Goal: Information Seeking & Learning: Learn about a topic

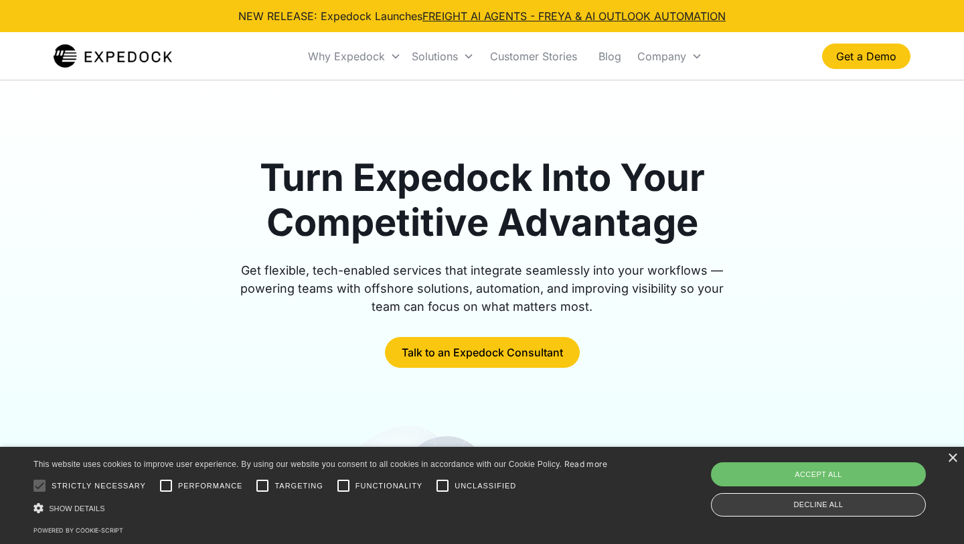
click at [838, 515] on div "Decline all" at bounding box center [818, 504] width 215 height 23
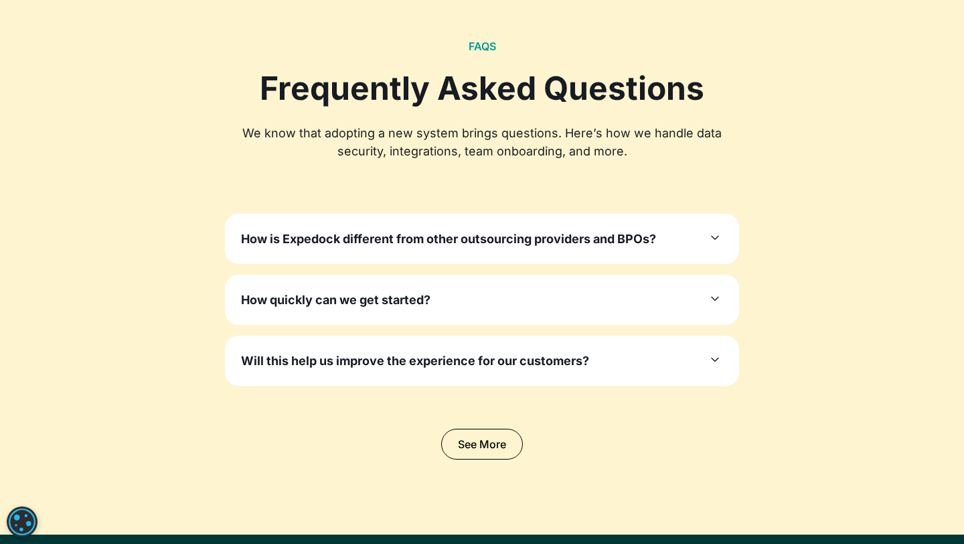
scroll to position [4003, 0]
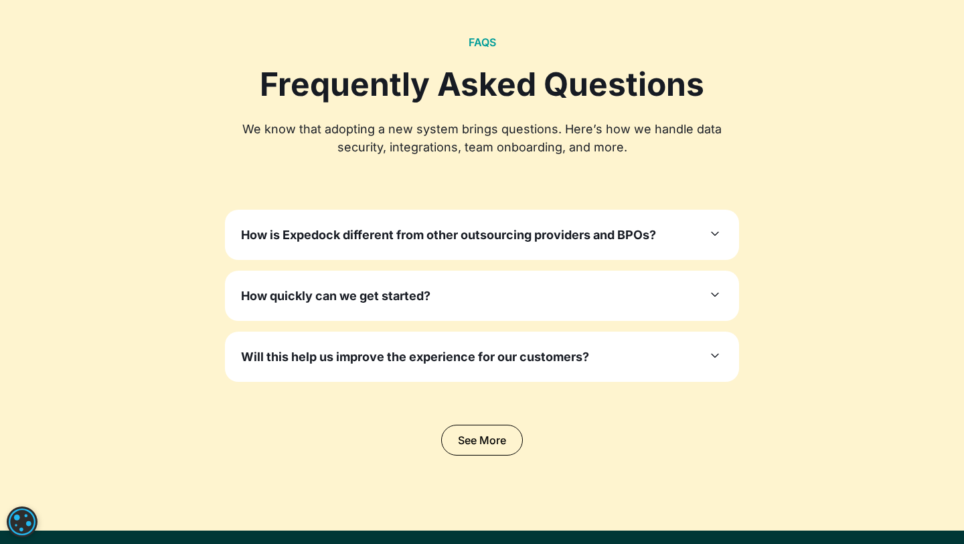
click at [712, 232] on icon at bounding box center [715, 234] width 7 height 4
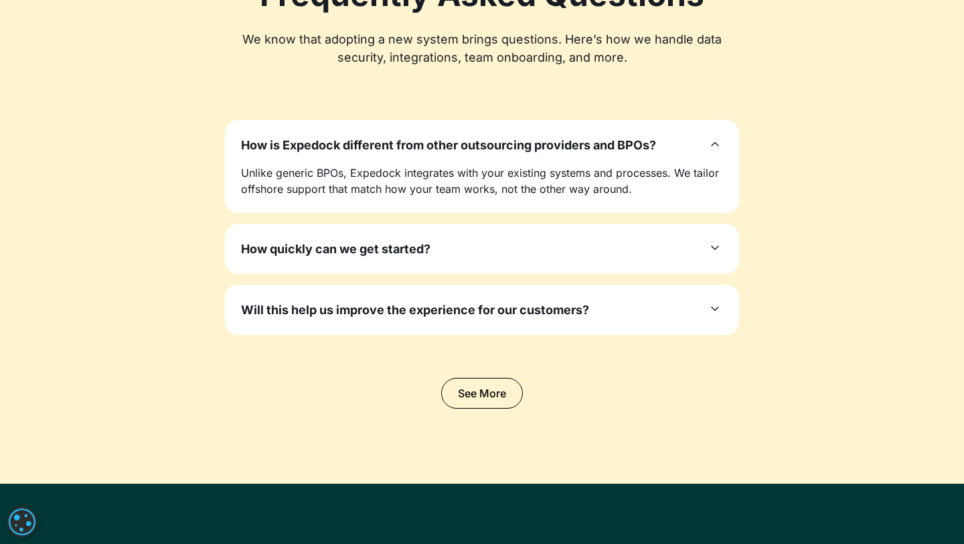
scroll to position [4111, 0]
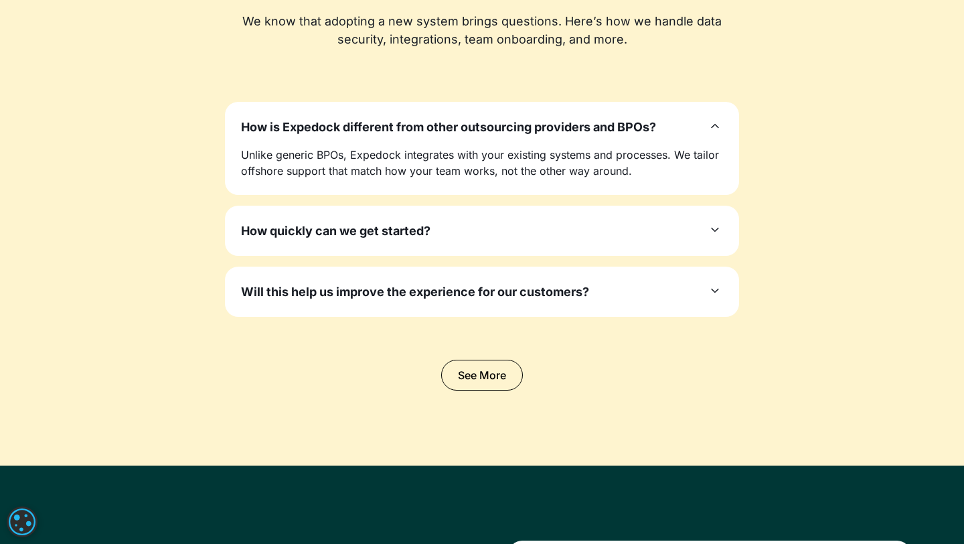
click at [720, 230] on icon at bounding box center [715, 230] width 16 height 16
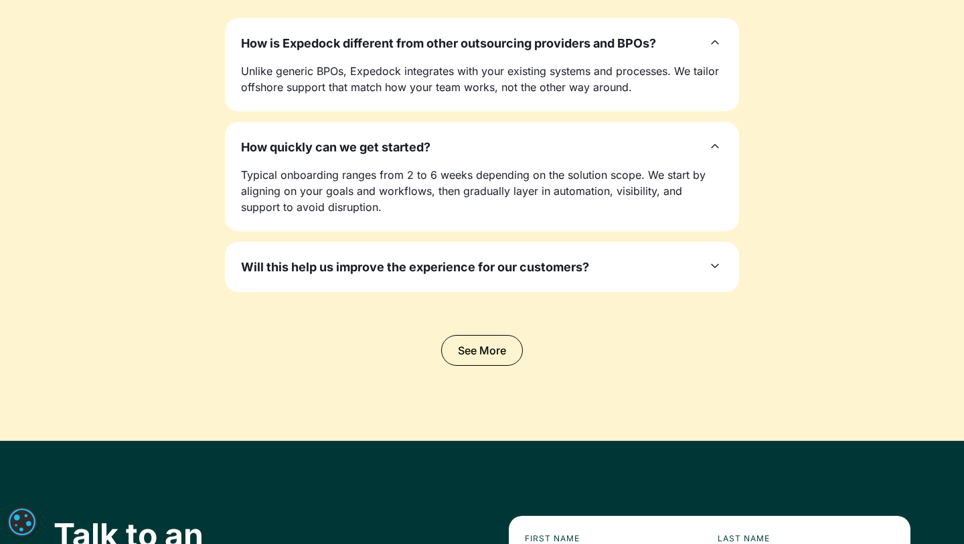
scroll to position [4197, 0]
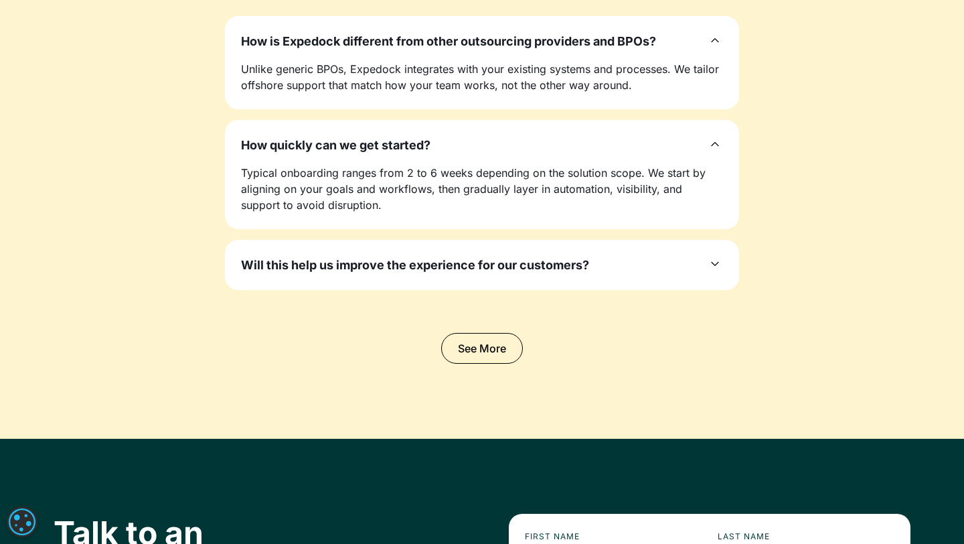
click at [715, 258] on icon at bounding box center [715, 264] width 16 height 16
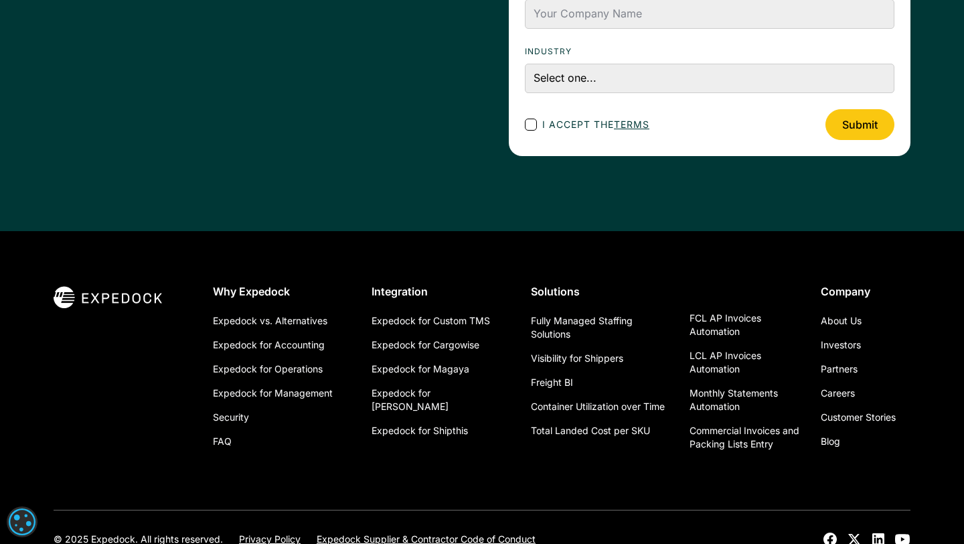
scroll to position [4937, 0]
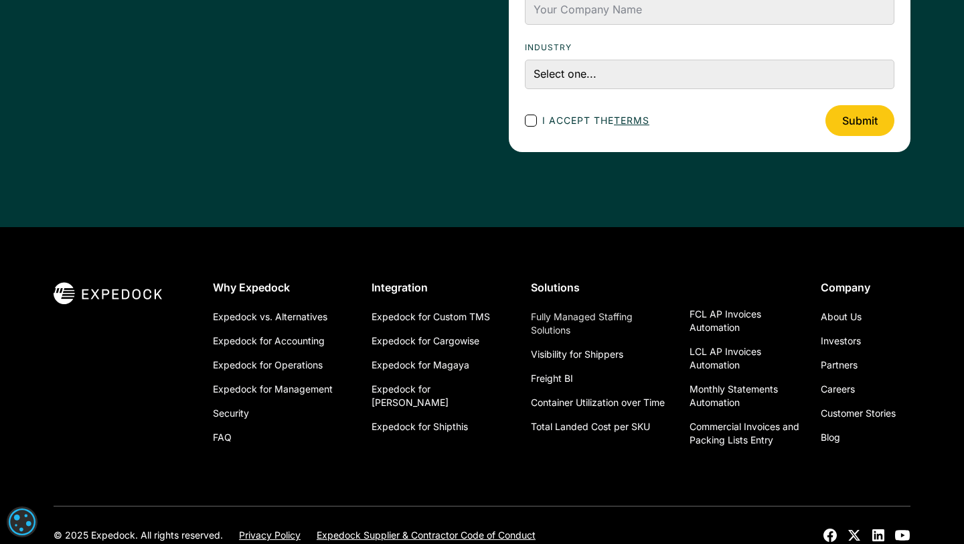
click at [593, 320] on link "Fully Managed Staffing Solutions" at bounding box center [600, 324] width 138 height 38
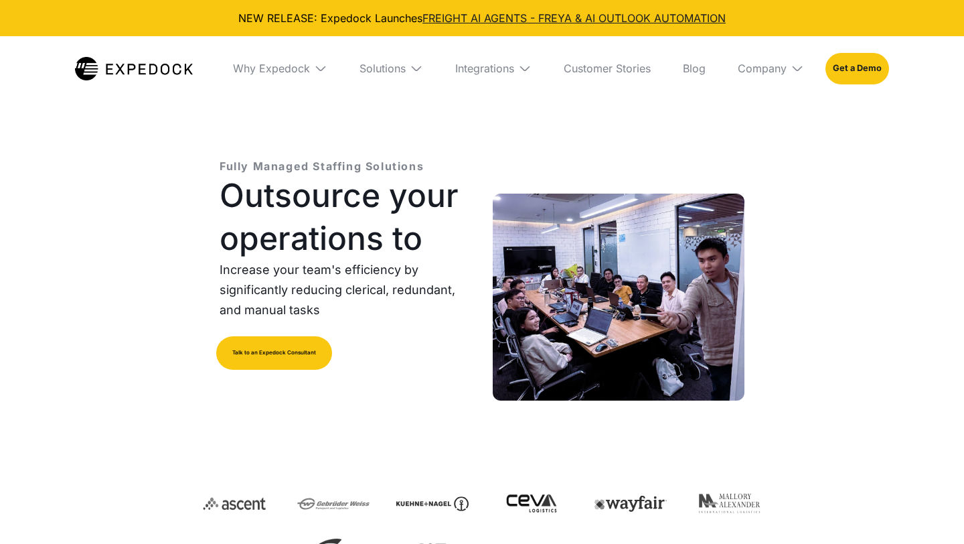
select select
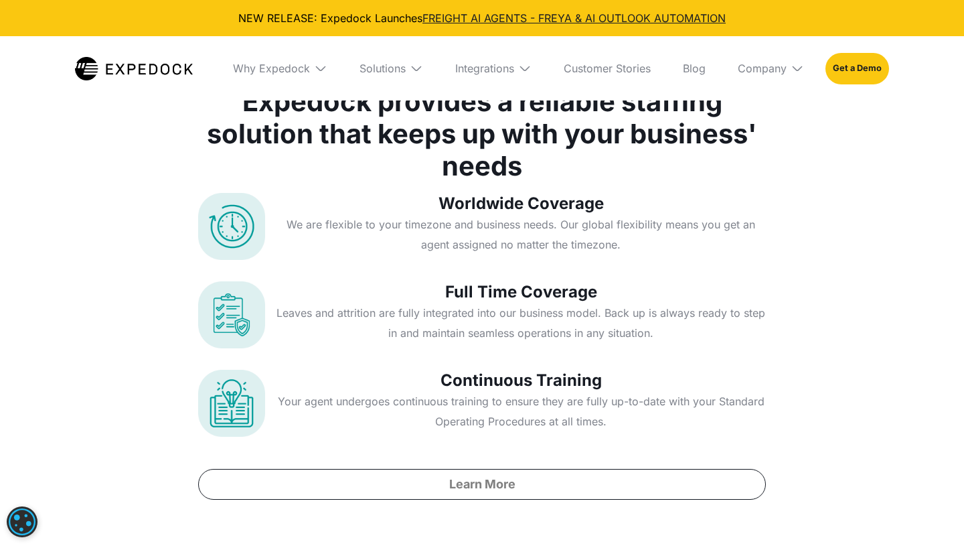
scroll to position [5250, 0]
